Goal: Navigation & Orientation: Understand site structure

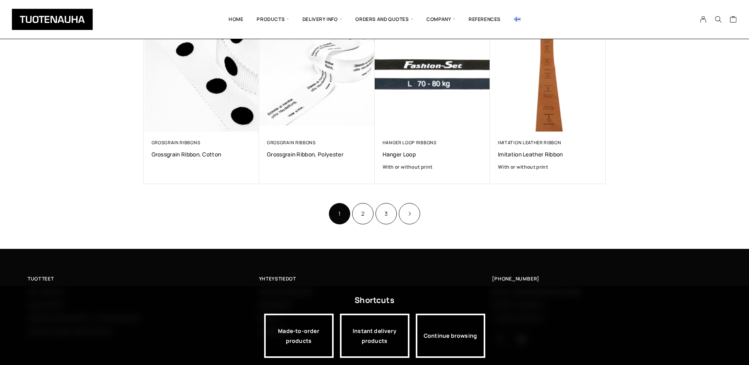
scroll to position [486, 0]
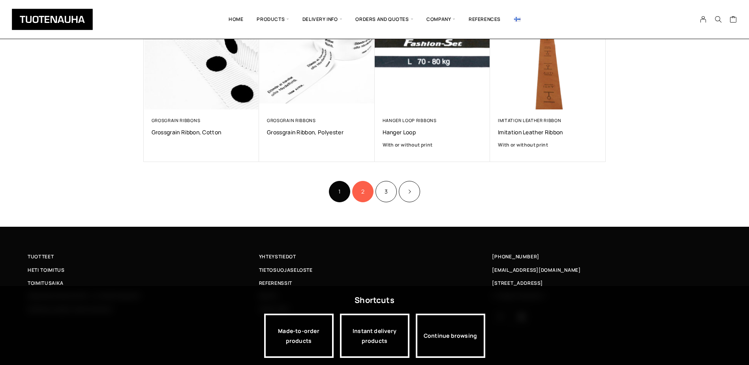
click at [370, 188] on link "2" at bounding box center [362, 191] width 21 height 21
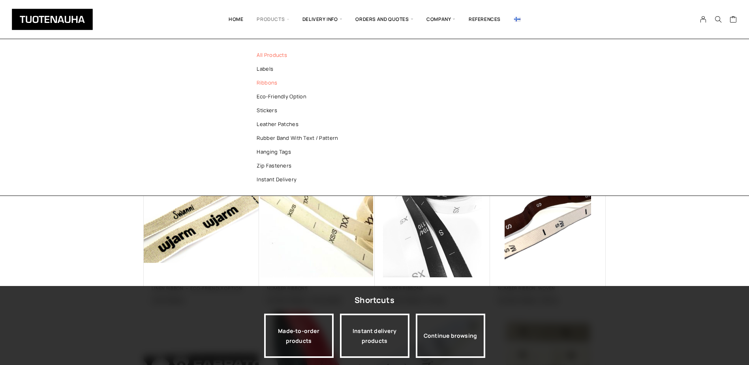
click at [272, 56] on link "All products" at bounding box center [301, 55] width 114 height 14
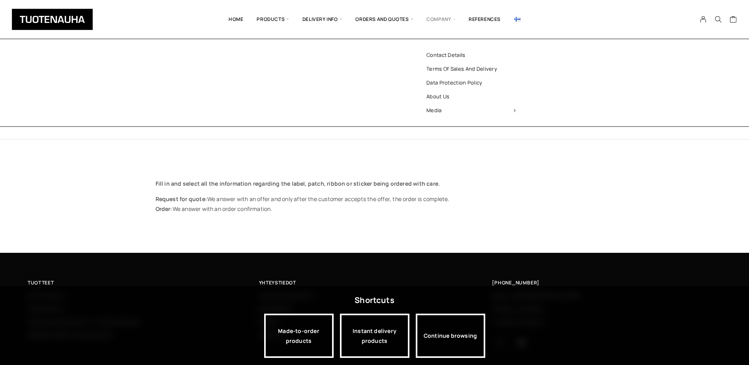
click at [445, 20] on span "Company" at bounding box center [441, 19] width 42 height 27
click at [459, 54] on link "Contact details" at bounding box center [471, 55] width 114 height 14
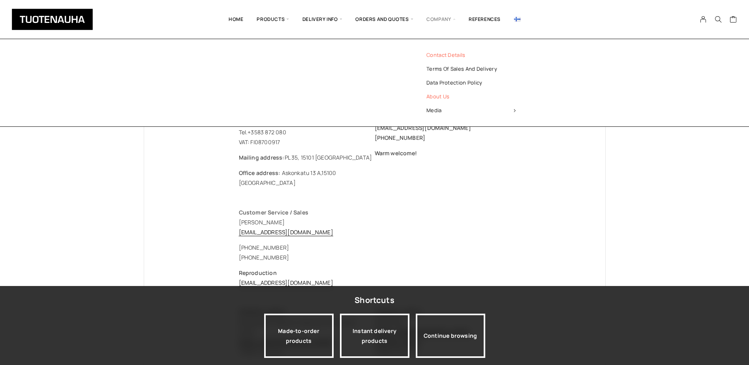
click at [438, 99] on link "About us" at bounding box center [471, 97] width 114 height 14
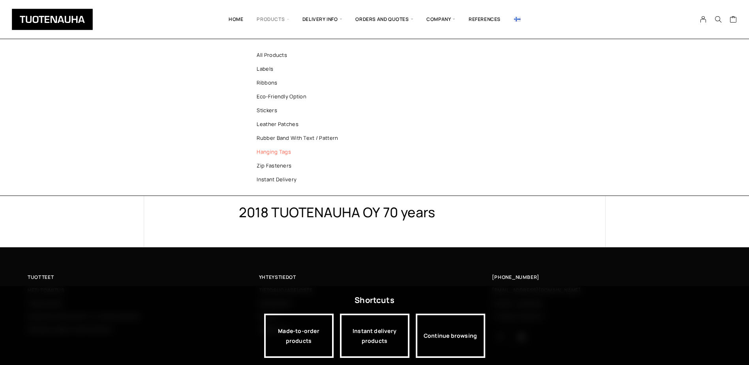
click at [282, 152] on link "Hanging tags" at bounding box center [301, 152] width 114 height 14
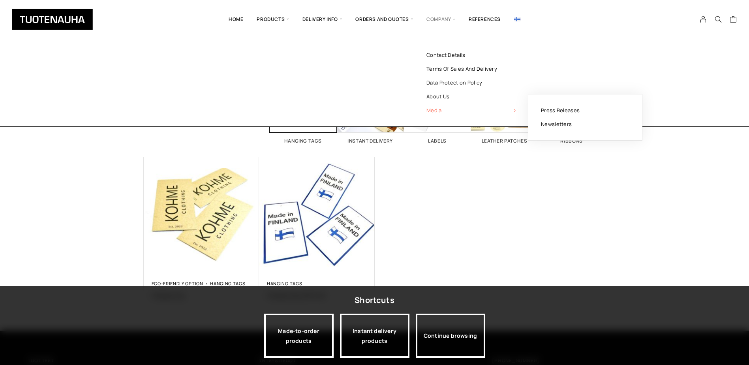
click at [433, 110] on span "Media" at bounding box center [471, 110] width 114 height 14
click at [566, 112] on link "Press releases" at bounding box center [585, 110] width 114 height 14
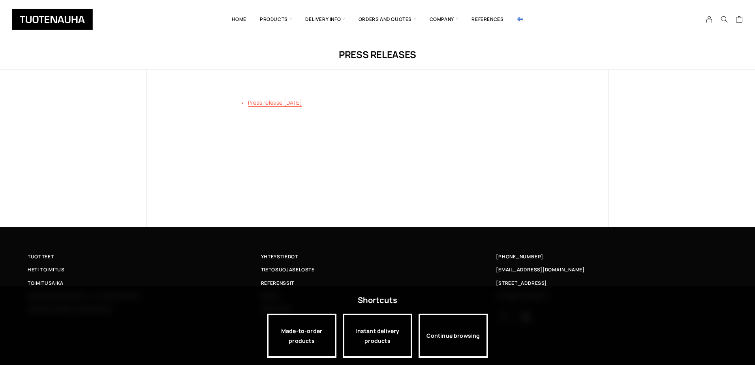
click at [287, 105] on link "Press release 09.05.2017" at bounding box center [275, 103] width 54 height 8
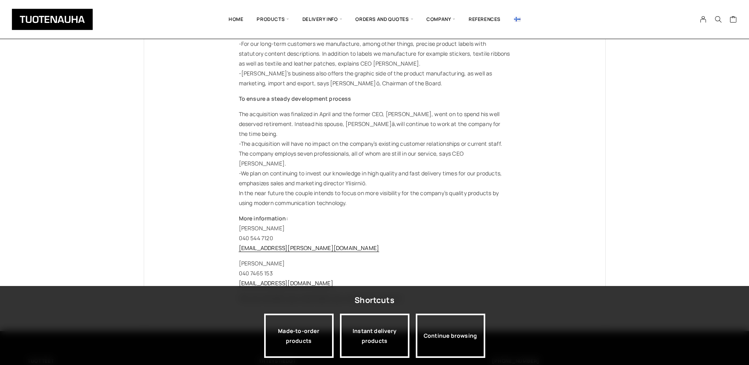
scroll to position [276, 0]
click at [490, 17] on link "References" at bounding box center [484, 19] width 45 height 27
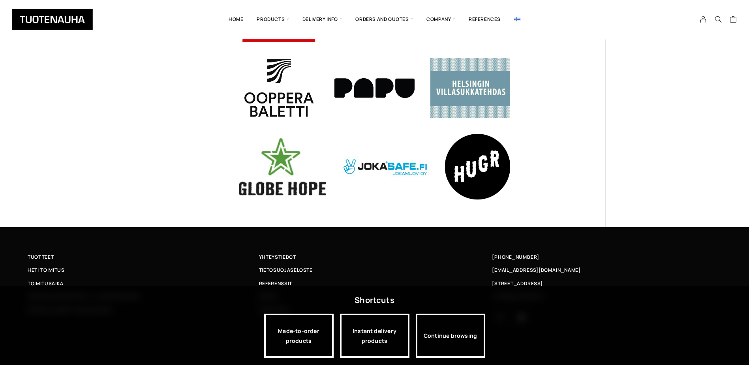
scroll to position [570, 0]
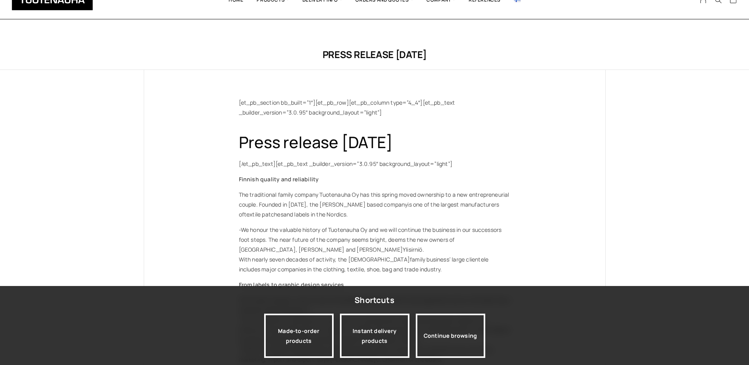
scroll to position [276, 0]
